Goal: Check status

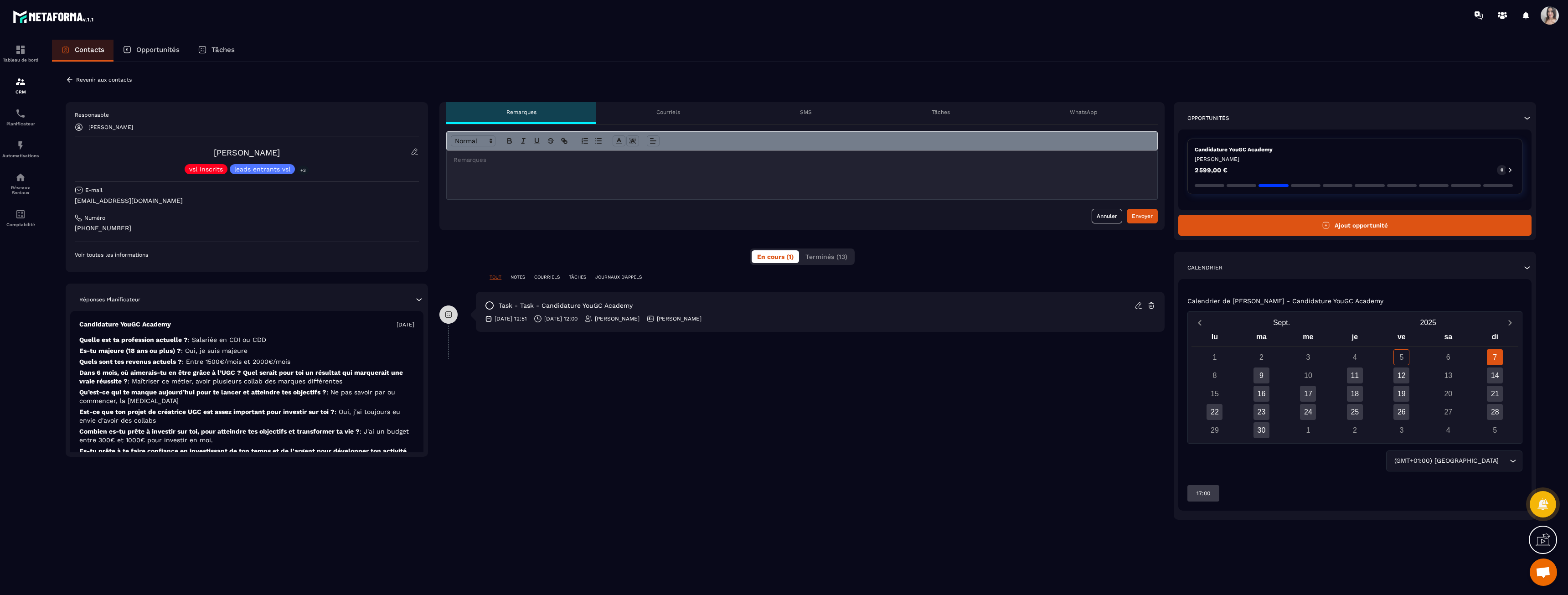
drag, startPoint x: 515, startPoint y: 319, endPoint x: 791, endPoint y: 331, distance: 276.3
click at [791, 331] on div "task - task - Candidature YouGC Academy [DATE] 12:51 [DATE] 12:00 [PERSON_NAME]…" at bounding box center [821, 311] width 689 height 40
drag, startPoint x: 877, startPoint y: 324, endPoint x: 462, endPoint y: 321, distance: 415.0
click at [462, 321] on div "task - task - Candidature YouGC Academy [DATE] 12:51 [DATE] 12:00 [PERSON_NAME]…" at bounding box center [802, 318] width 725 height 54
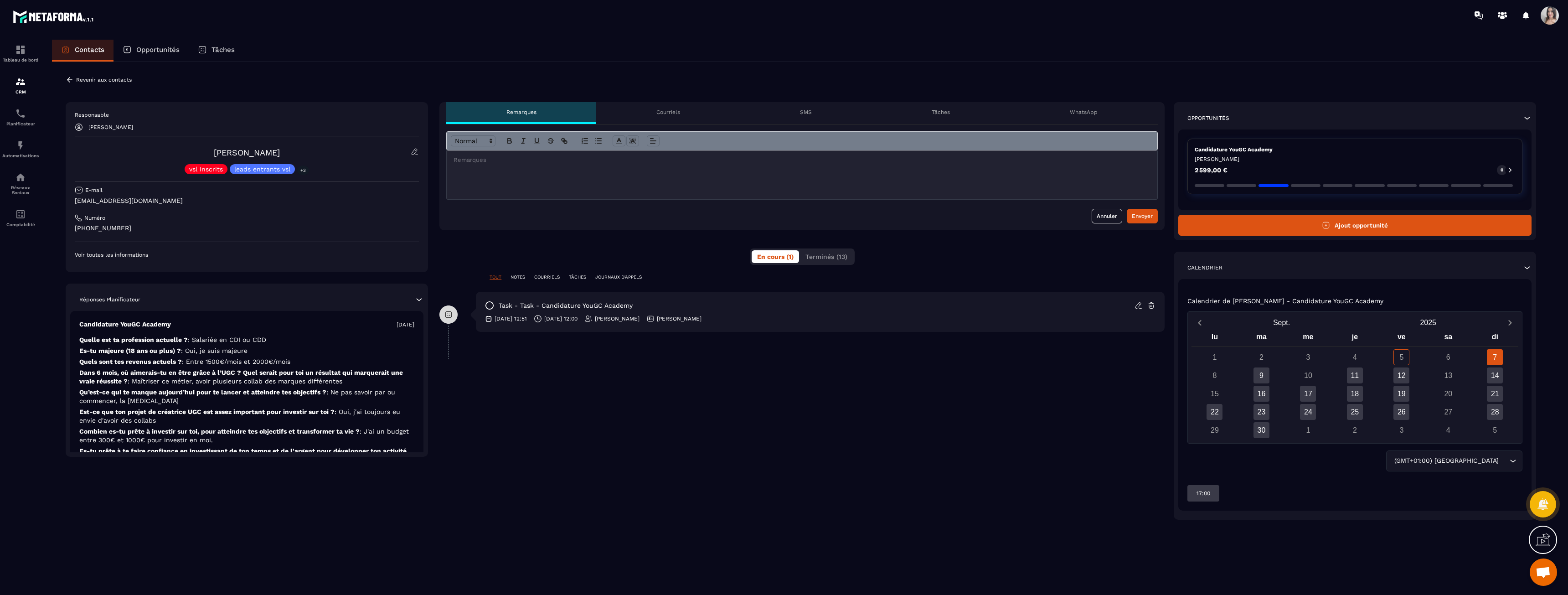
click at [462, 321] on div "task - task - Candidature YouGC Academy [DATE] 12:51 [DATE] 12:00 [PERSON_NAME]…" at bounding box center [802, 318] width 725 height 54
drag, startPoint x: 485, startPoint y: 318, endPoint x: 868, endPoint y: 324, distance: 383.0
click at [868, 324] on div "task - task - Candidature YouGC Academy [DATE] 12:51 [DATE] 12:00 [PERSON_NAME]…" at bounding box center [821, 311] width 689 height 40
drag, startPoint x: 677, startPoint y: 324, endPoint x: 495, endPoint y: 322, distance: 182.0
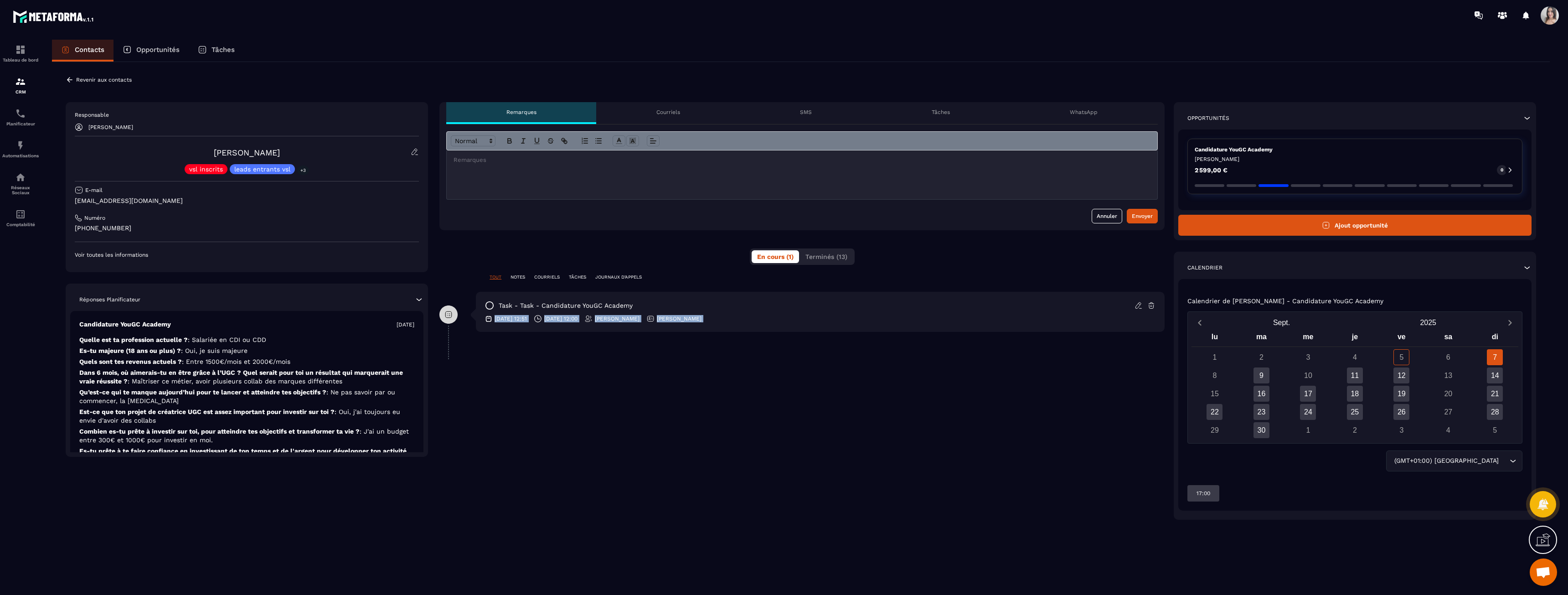
click at [495, 322] on div "task - task - Candidature YouGC Academy [DATE] 12:51 [DATE] 12:00 [PERSON_NAME]…" at bounding box center [821, 311] width 689 height 40
click at [495, 322] on div "[DATE] 12:51 [DATE] 12:00 [PERSON_NAME] Brunette Nervilus" at bounding box center [820, 318] width 670 height 8
drag, startPoint x: 495, startPoint y: 322, endPoint x: 853, endPoint y: 324, distance: 358.0
click at [853, 324] on div "task - task - Candidature YouGC Academy [DATE] 12:51 [DATE] 12:00 [PERSON_NAME]…" at bounding box center [821, 311] width 689 height 40
click at [854, 324] on div "task - task - Candidature YouGC Academy [DATE] 12:51 [DATE] 12:00 [PERSON_NAME]…" at bounding box center [821, 311] width 689 height 40
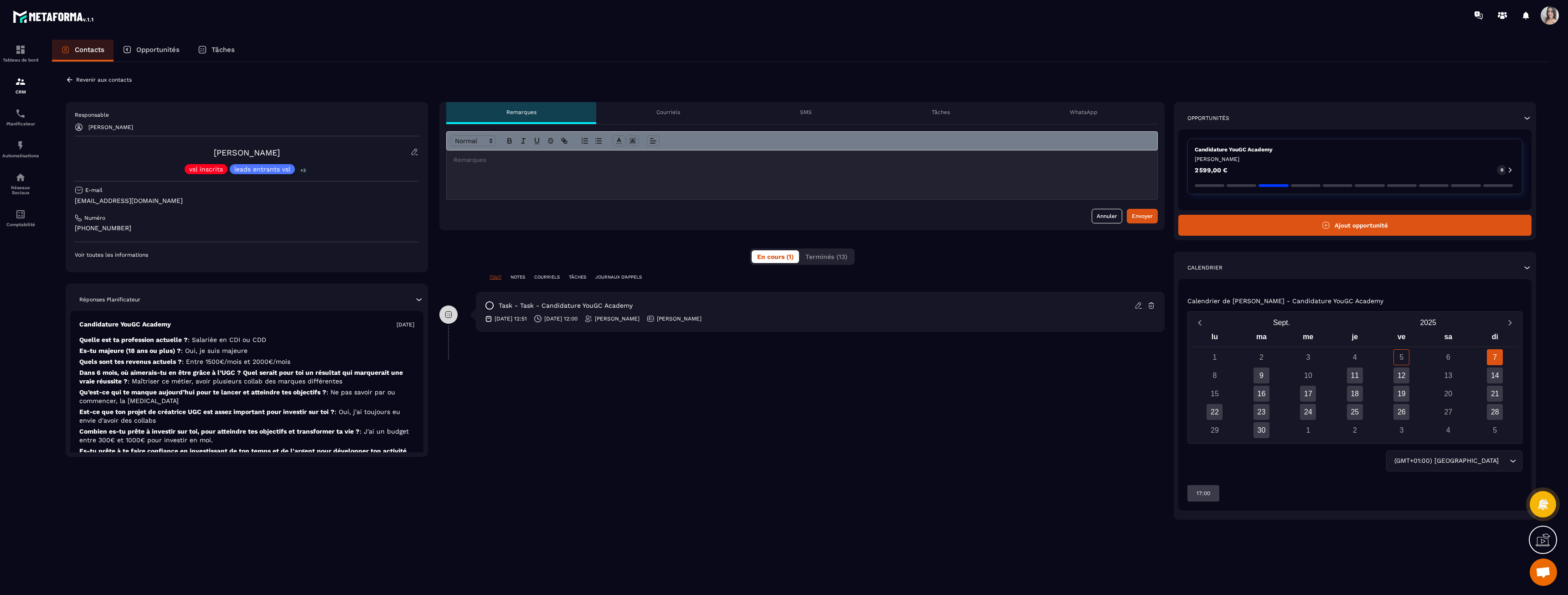
drag, startPoint x: 838, startPoint y: 316, endPoint x: 490, endPoint y: 318, distance: 348.0
click at [490, 318] on div "[DATE] 12:51 [DATE] 12:00 [PERSON_NAME] Brunette Nervilus" at bounding box center [820, 318] width 670 height 8
click at [490, 318] on icon at bounding box center [488, 319] width 7 height 7
drag, startPoint x: 518, startPoint y: 320, endPoint x: 793, endPoint y: 328, distance: 275.1
click at [793, 328] on div "task - task - Candidature YouGC Academy [DATE] 12:51 [DATE] 12:00 [PERSON_NAME]…" at bounding box center [821, 311] width 689 height 40
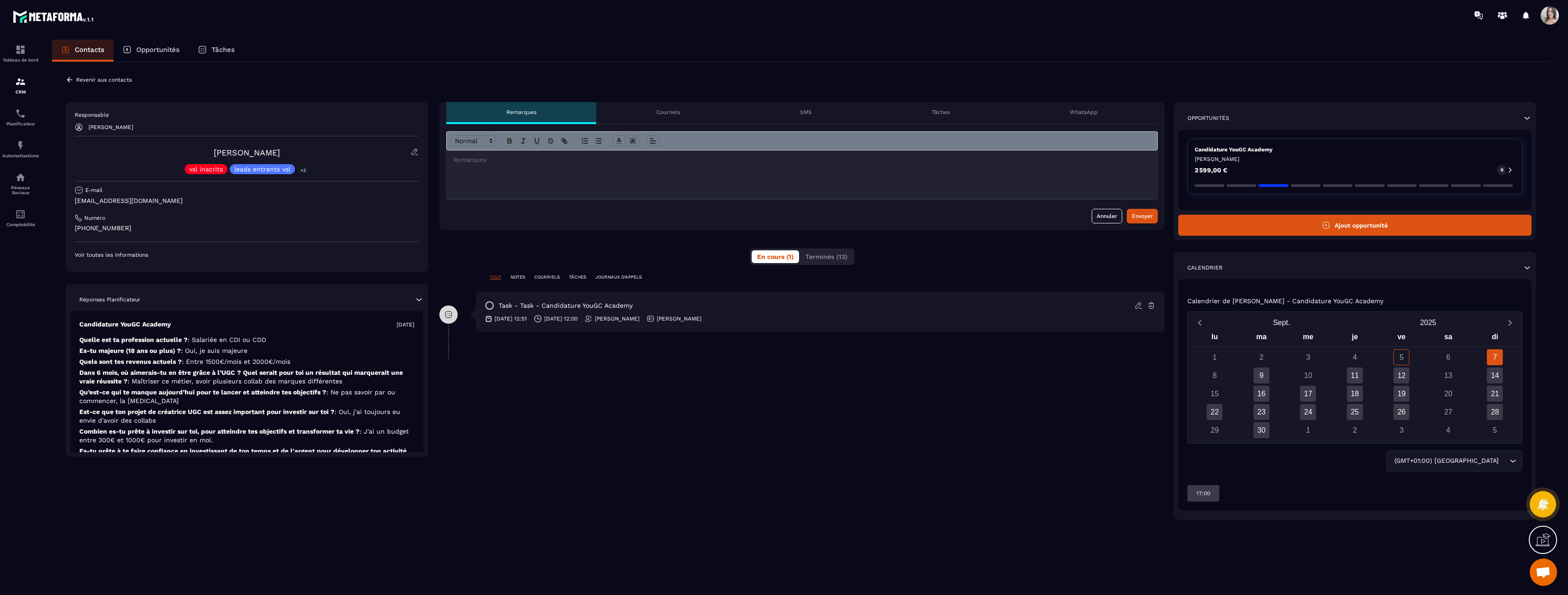
click at [793, 328] on div "task - task - Candidature YouGC Academy [DATE] 12:51 [DATE] 12:00 [PERSON_NAME]…" at bounding box center [821, 311] width 689 height 40
